Goal: Task Accomplishment & Management: Use online tool/utility

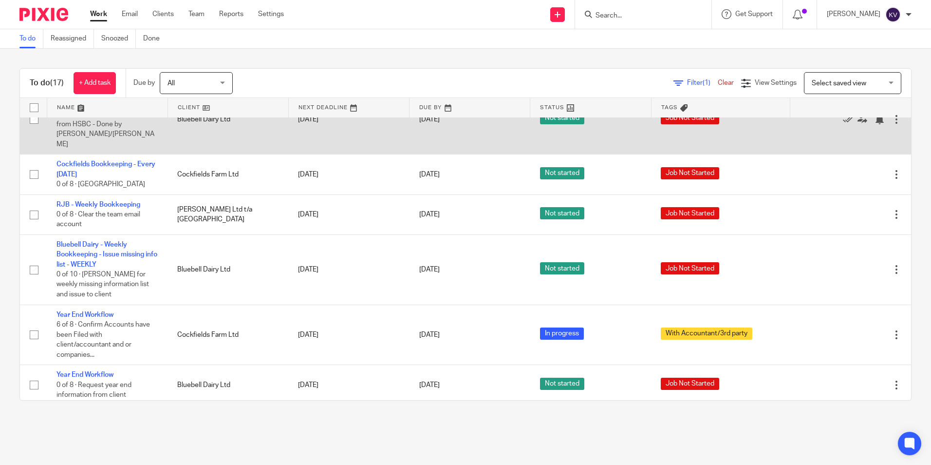
scroll to position [568, 0]
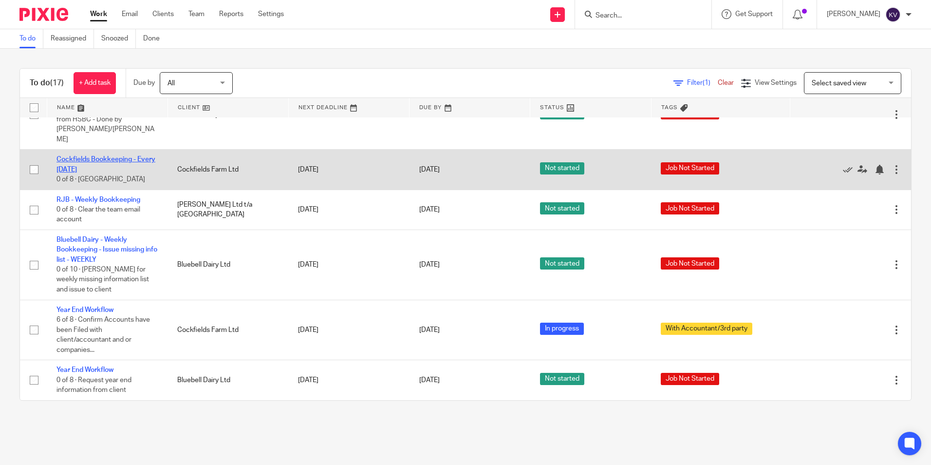
click at [75, 163] on link "Cockfields Bookkeeping - Every [DATE]" at bounding box center [105, 164] width 99 height 17
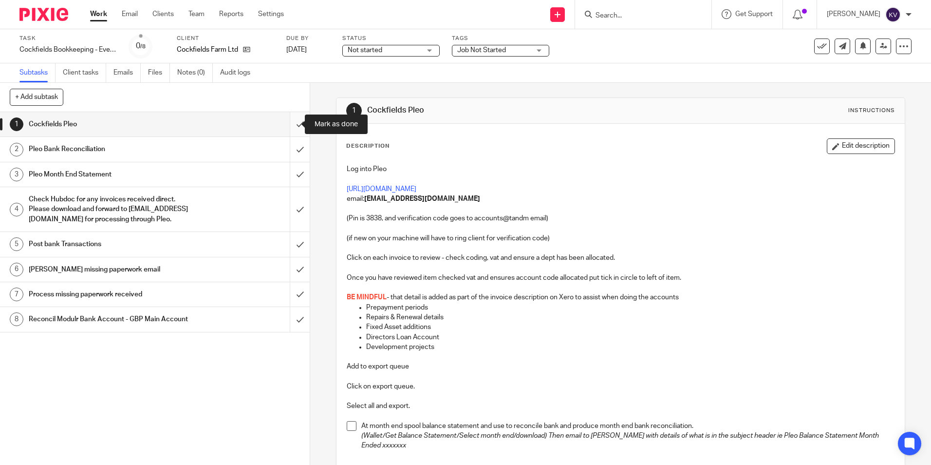
click at [288, 120] on input "submit" at bounding box center [155, 124] width 310 height 24
click at [288, 146] on input "submit" at bounding box center [155, 149] width 310 height 24
click at [288, 172] on input "submit" at bounding box center [155, 174] width 310 height 24
click at [291, 217] on input "submit" at bounding box center [155, 209] width 310 height 44
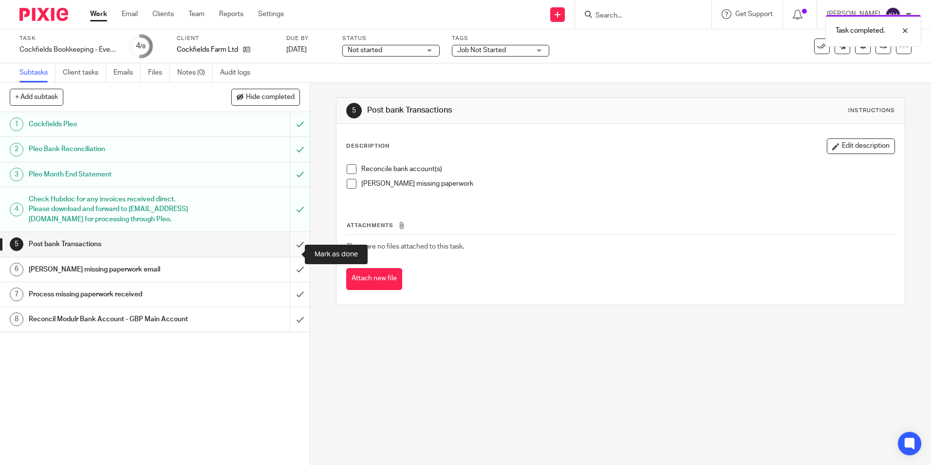
click at [292, 252] on input "submit" at bounding box center [155, 244] width 310 height 24
click at [291, 279] on input "submit" at bounding box center [155, 269] width 310 height 24
click at [288, 300] on input "submit" at bounding box center [155, 294] width 310 height 24
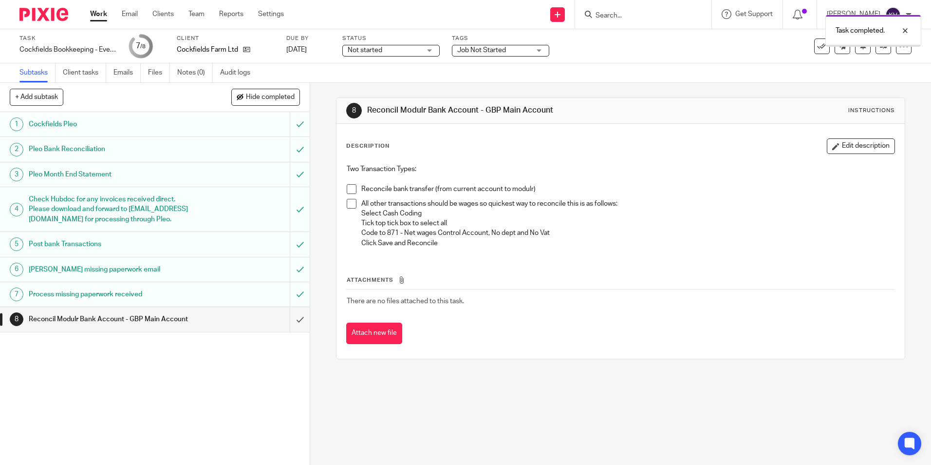
click at [288, 327] on input "submit" at bounding box center [155, 319] width 310 height 24
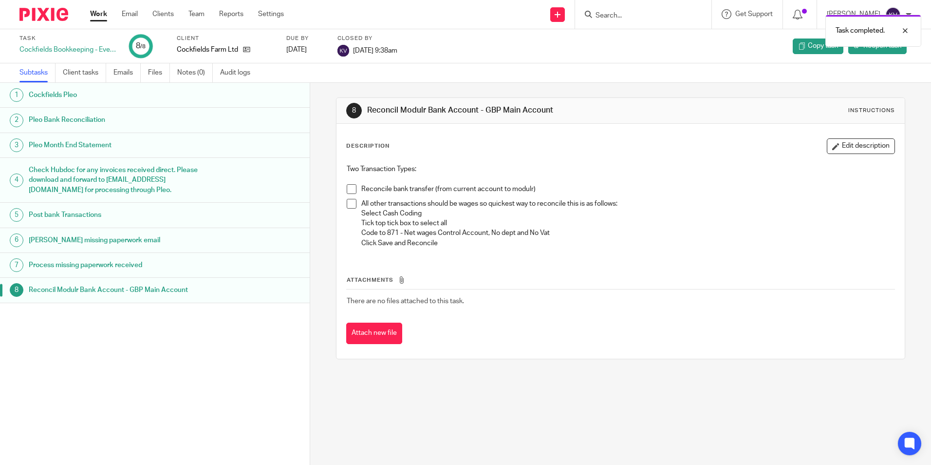
click at [97, 11] on link "Work" at bounding box center [98, 14] width 17 height 10
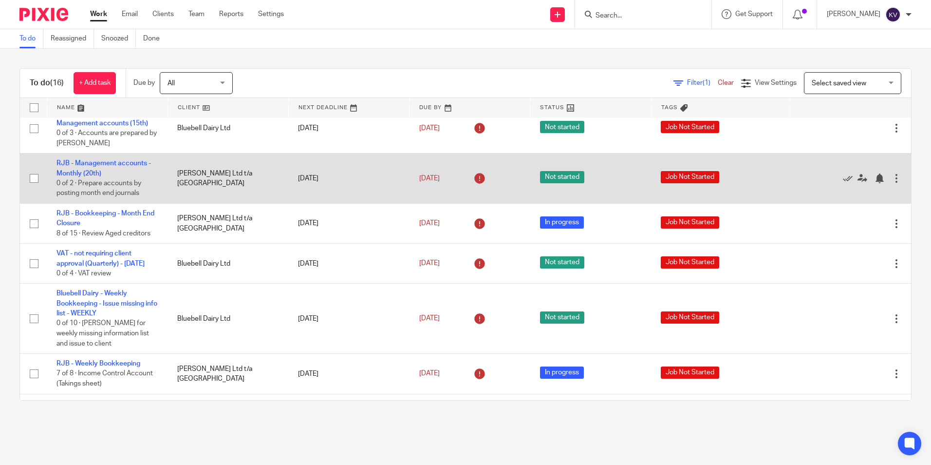
scroll to position [195, 0]
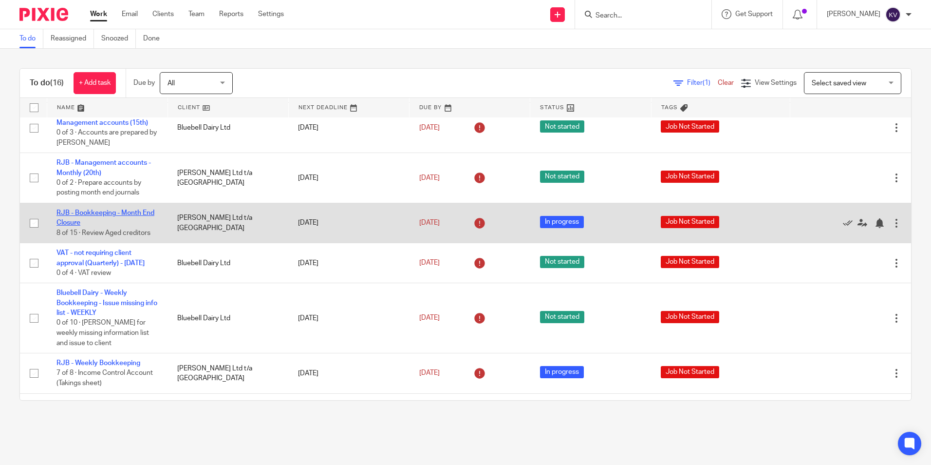
click at [92, 215] on link "RJB - Bookkeeping - Month End Closure" at bounding box center [105, 217] width 98 height 17
